Goal: Information Seeking & Learning: Find specific fact

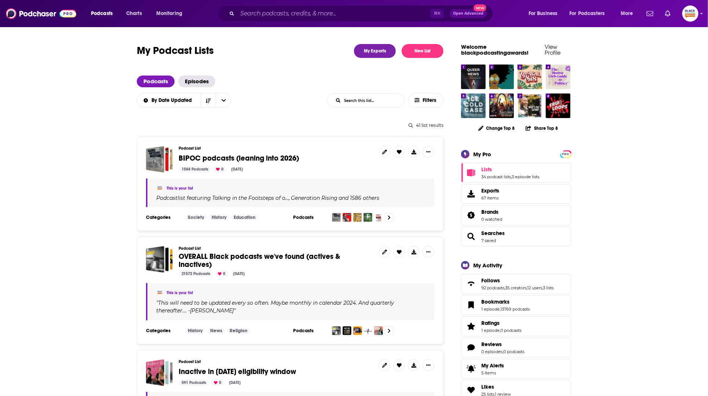
click at [281, 20] on div "⌘ K Open Advanced New" at bounding box center [355, 13] width 276 height 17
click at [281, 14] on input "Search podcasts, credits, & more..." at bounding box center [333, 14] width 193 height 12
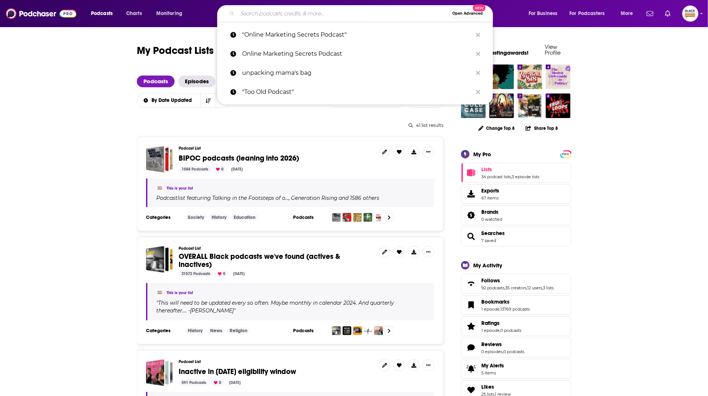
paste input "Scaling Stories"
type input "Scaling Stories"
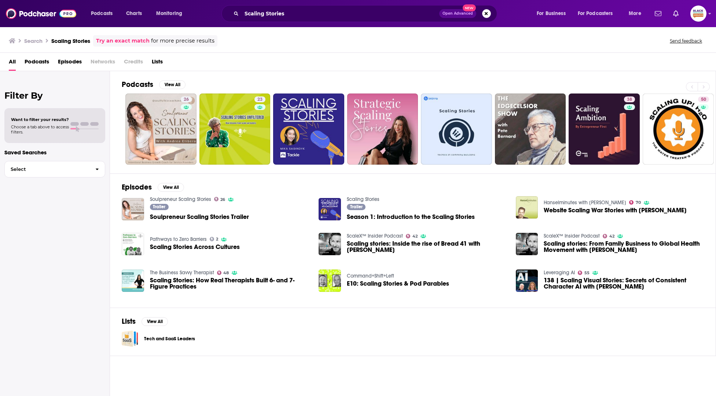
click at [118, 38] on link "Try an exact match" at bounding box center [123, 41] width 54 height 8
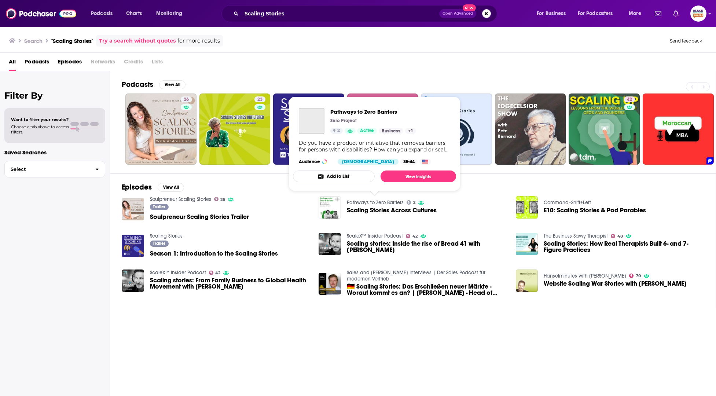
click at [360, 200] on link "Pathways to Zero Barriers" at bounding box center [375, 203] width 57 height 6
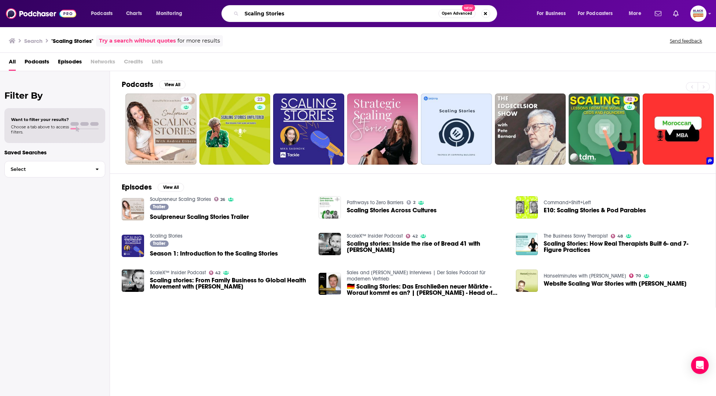
click at [333, 17] on input "Scaling Stories" at bounding box center [340, 14] width 197 height 12
paste input "™"
type input "Scaling Stories™"
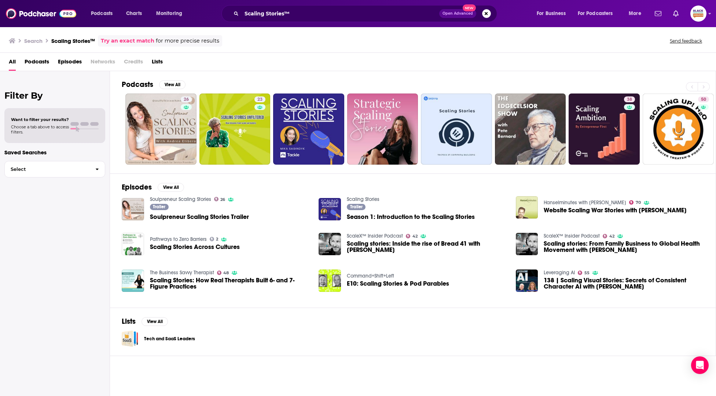
click at [133, 40] on link "Try an exact match" at bounding box center [128, 41] width 54 height 8
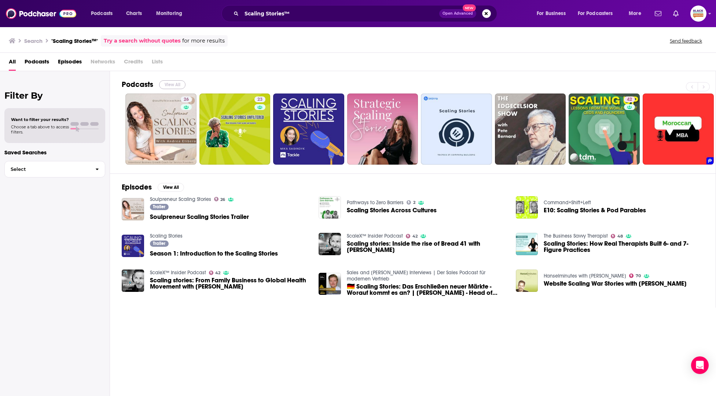
click at [173, 83] on button "View All" at bounding box center [172, 84] width 26 height 9
